Goal: Navigation & Orientation: Find specific page/section

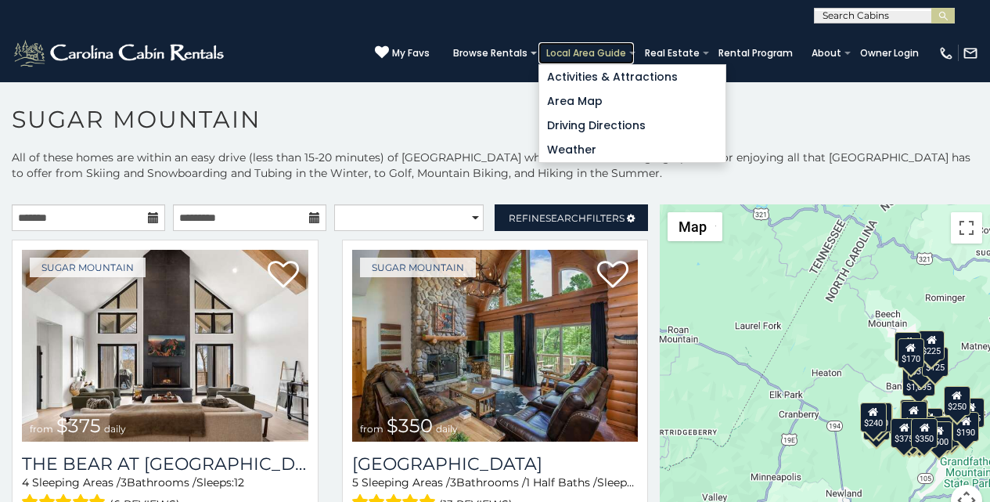
click at [608, 47] on link "Local Area Guide" at bounding box center [585, 53] width 95 height 22
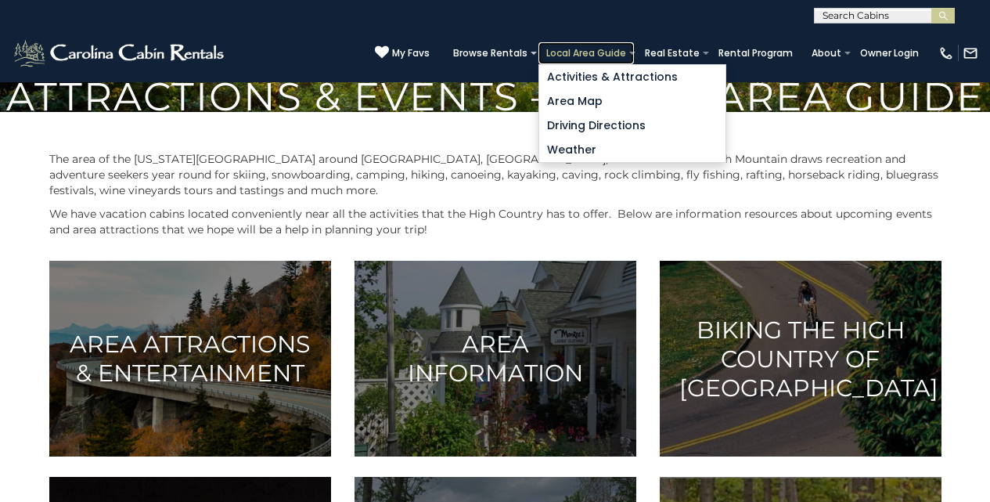
click at [610, 45] on link "Local Area Guide" at bounding box center [585, 53] width 95 height 22
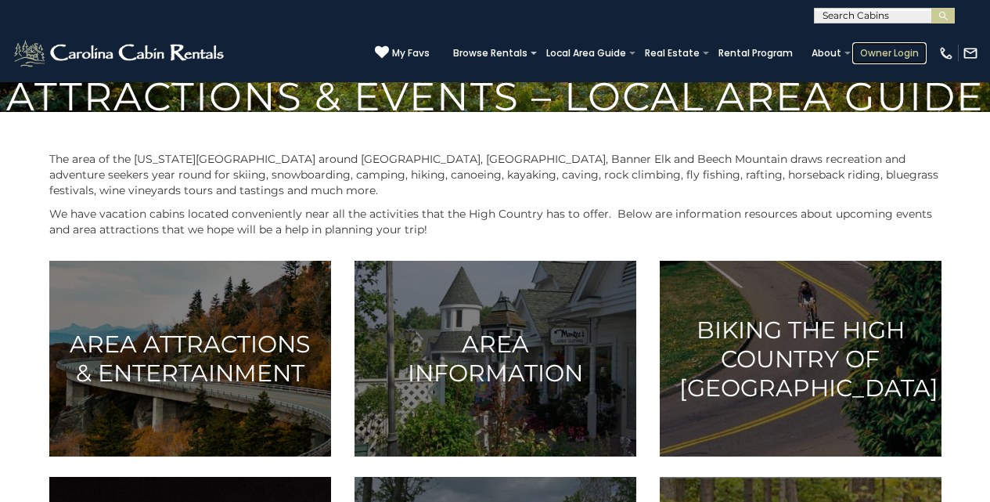
click at [870, 45] on link "Owner Login" at bounding box center [889, 53] width 74 height 22
